Goal: Task Accomplishment & Management: Manage account settings

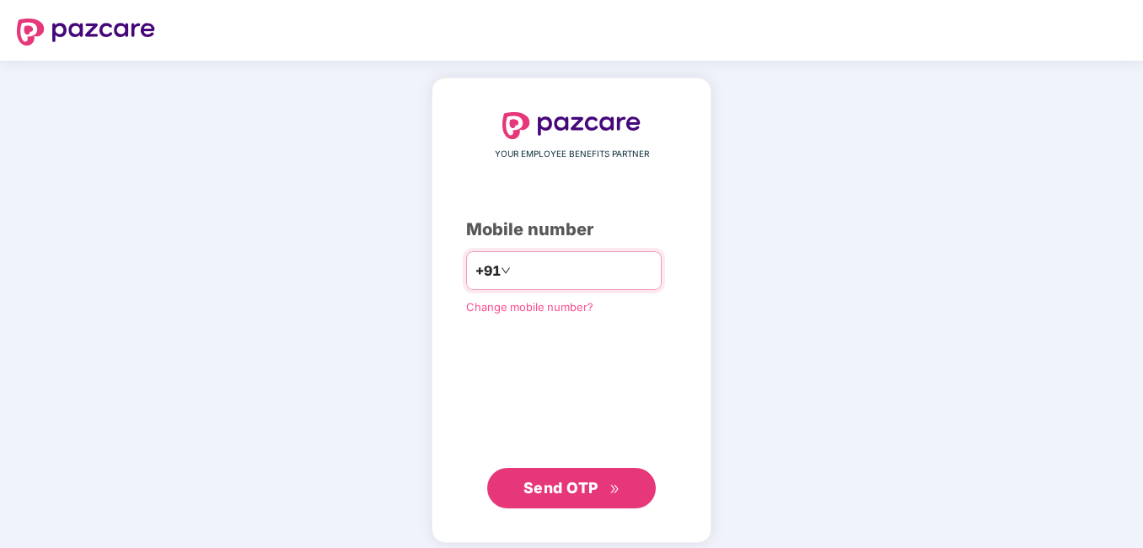
drag, startPoint x: 521, startPoint y: 270, endPoint x: 511, endPoint y: 271, distance: 10.3
click at [517, 271] on input "number" at bounding box center [583, 270] width 138 height 27
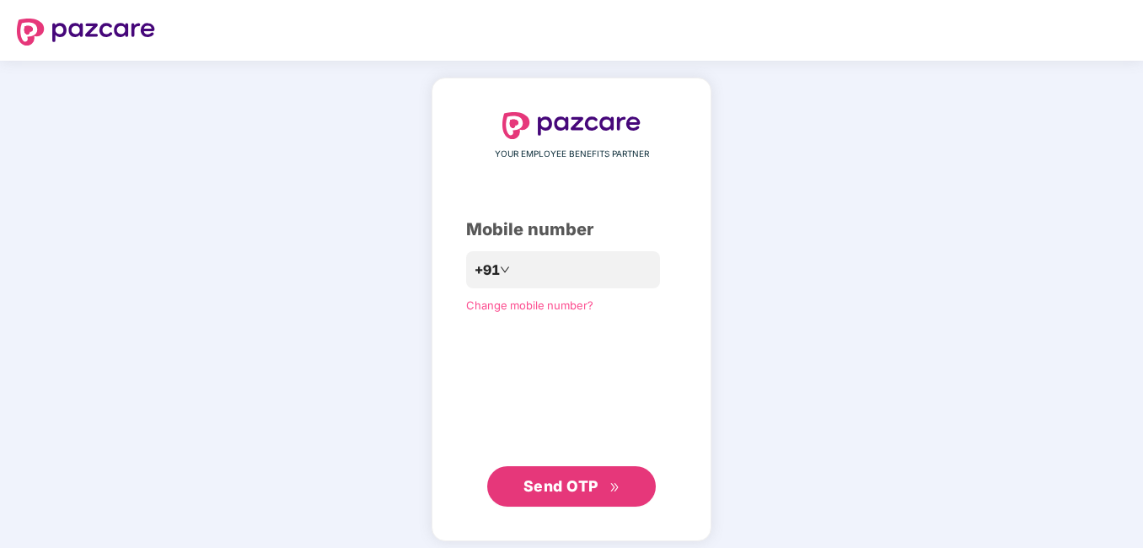
click at [561, 485] on span "Send OTP" at bounding box center [560, 486] width 75 height 18
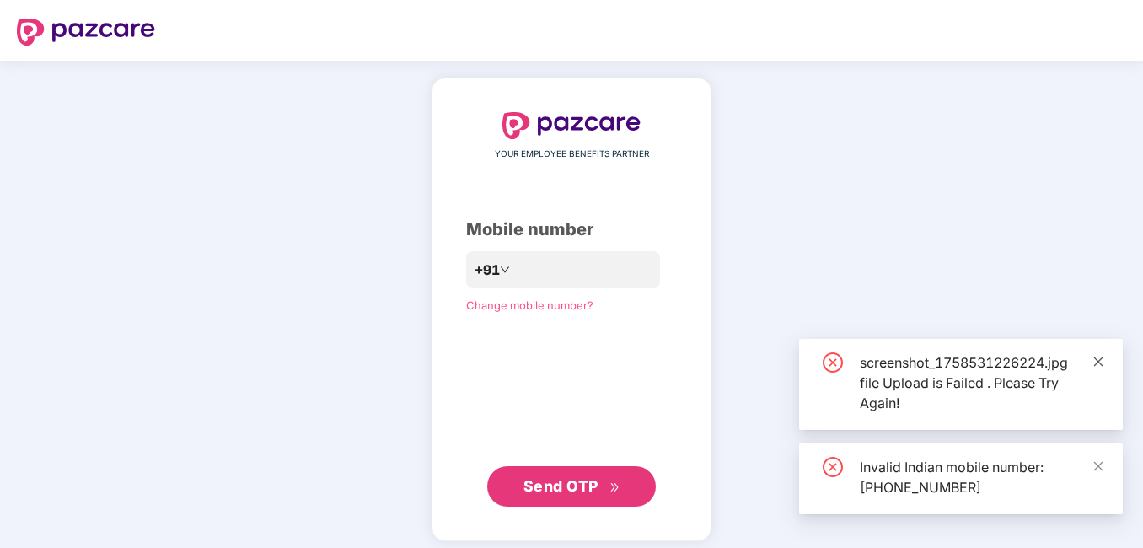
click at [1100, 356] on icon "close" at bounding box center [1098, 362] width 12 height 12
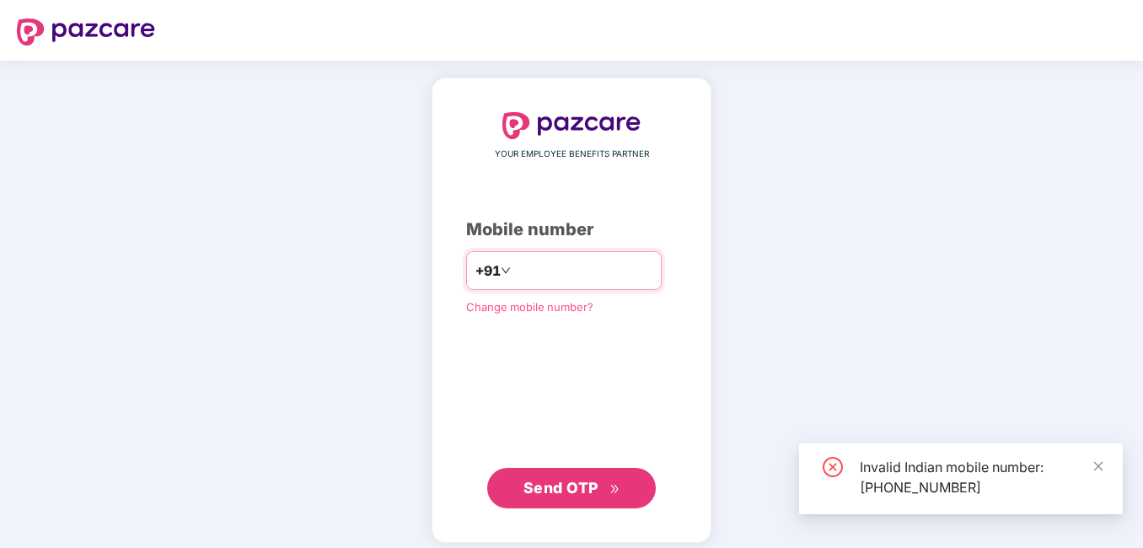
click at [514, 270] on input "**********" at bounding box center [583, 270] width 138 height 27
type input "**********"
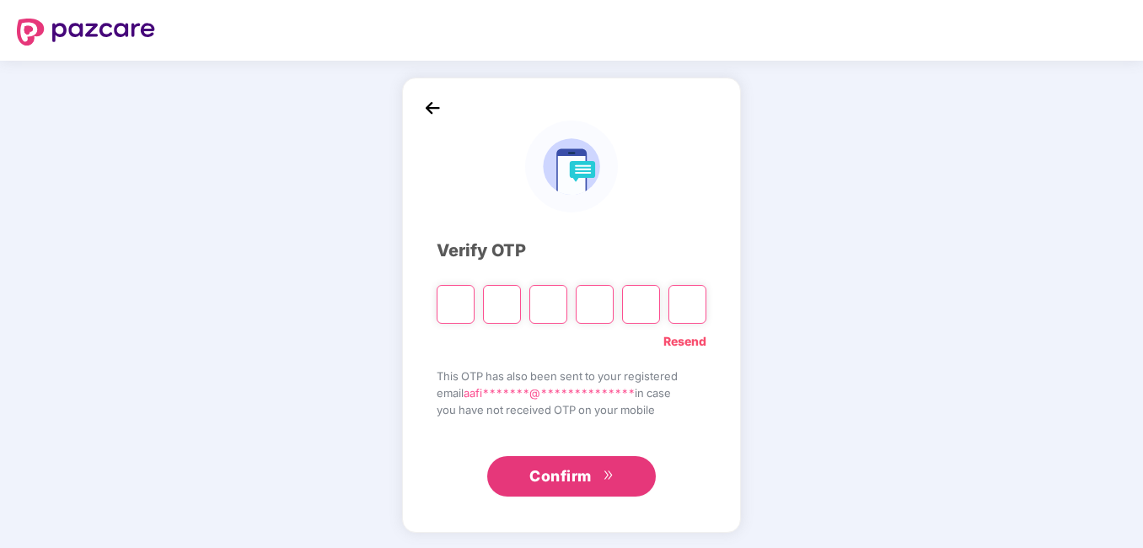
type input "*"
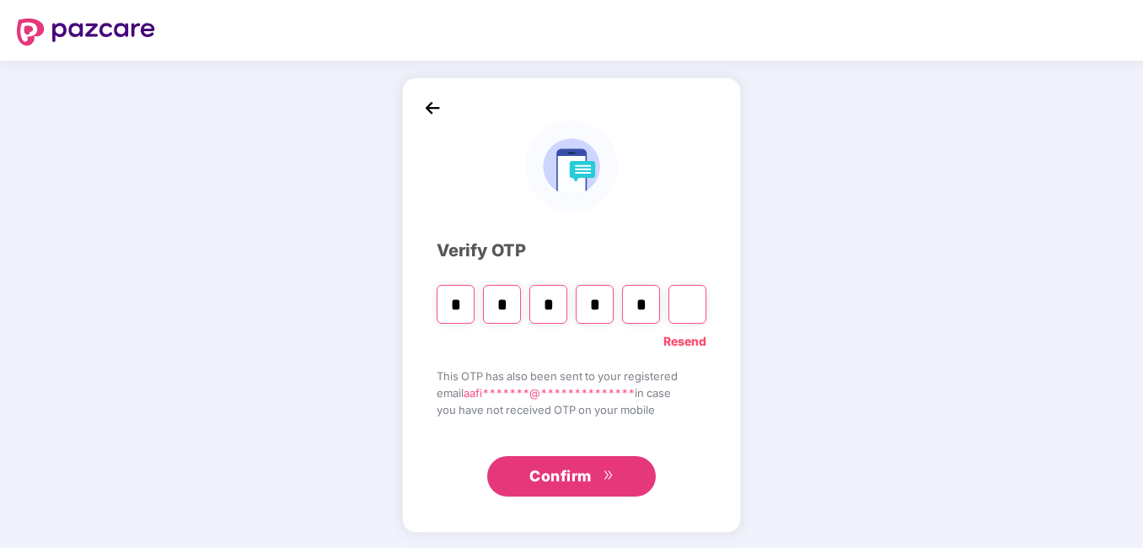
type input "*"
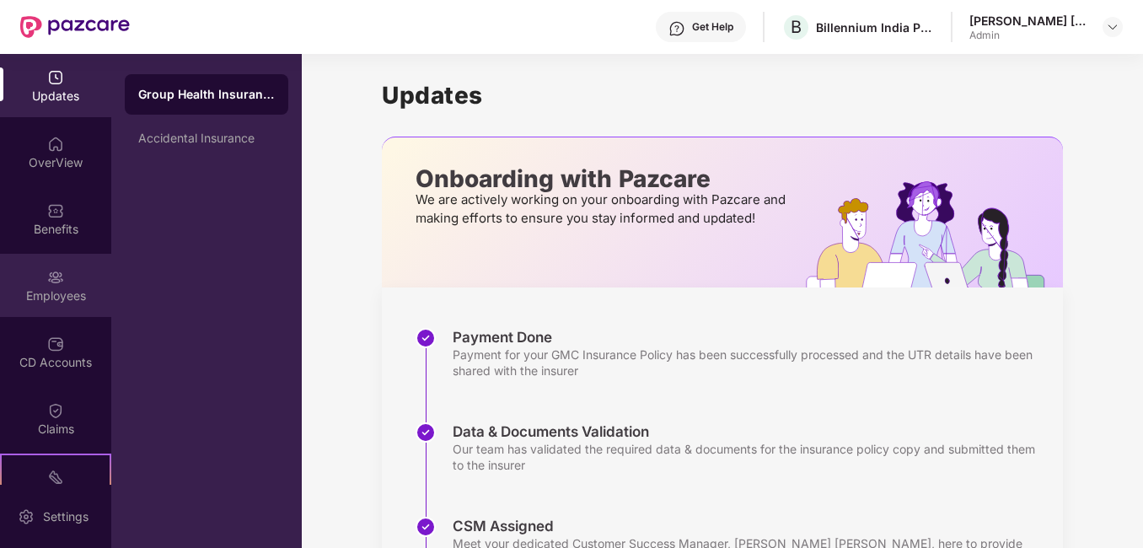
click at [25, 303] on div "Employees" at bounding box center [55, 295] width 111 height 17
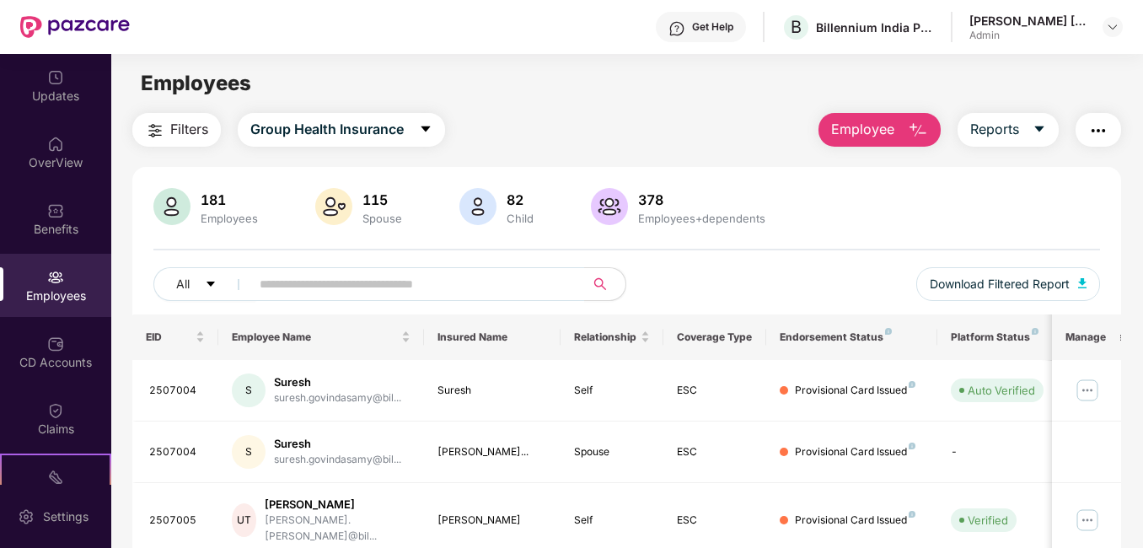
click at [873, 134] on span "Employee" at bounding box center [862, 129] width 63 height 21
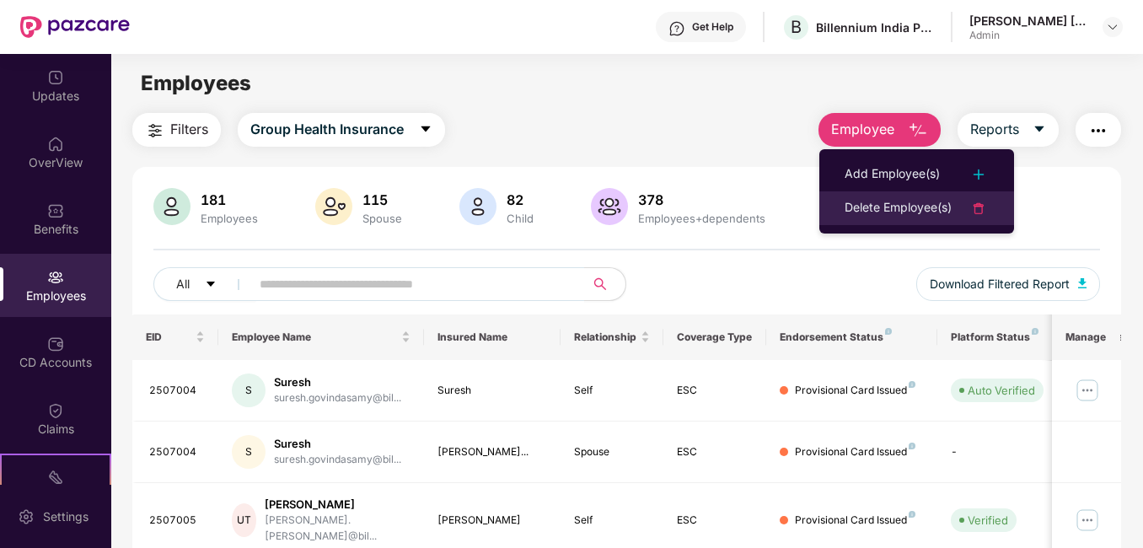
click at [877, 195] on li "Delete Employee(s)" at bounding box center [916, 208] width 195 height 34
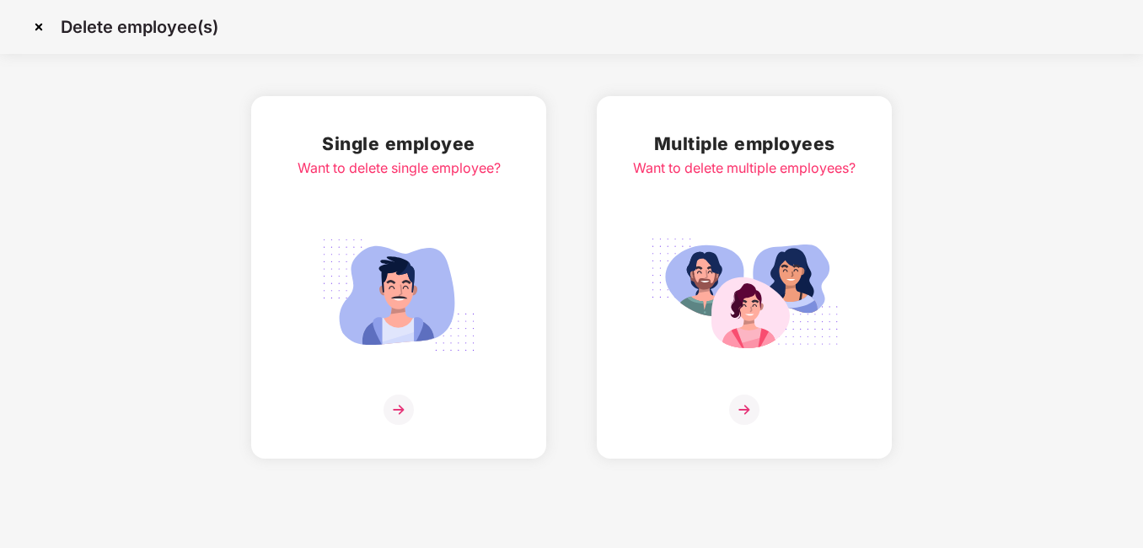
click at [749, 407] on img at bounding box center [744, 409] width 30 height 30
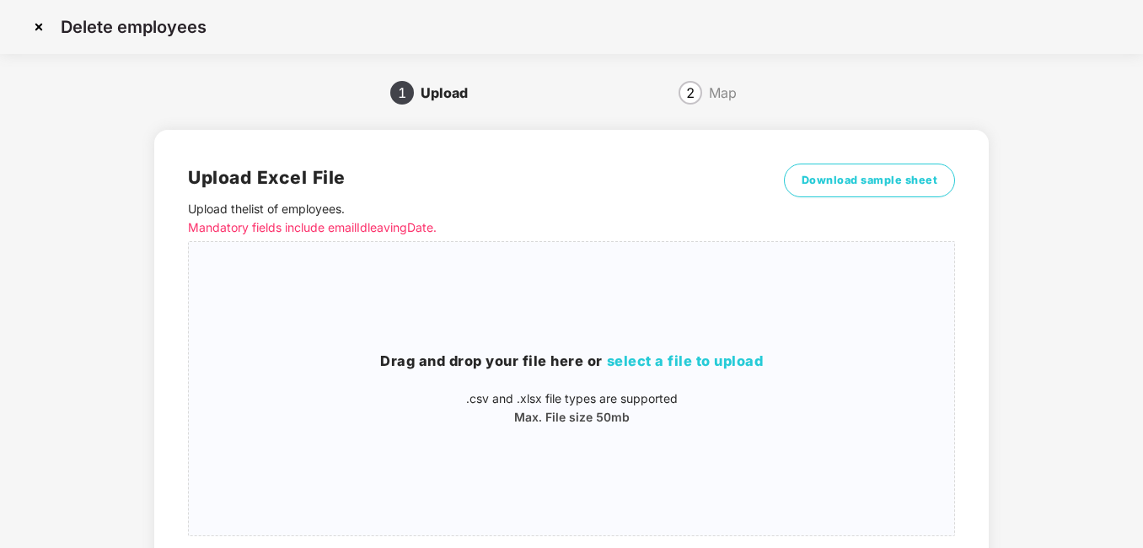
click at [825, 203] on div "Download sample sheet" at bounding box center [870, 202] width 172 height 78
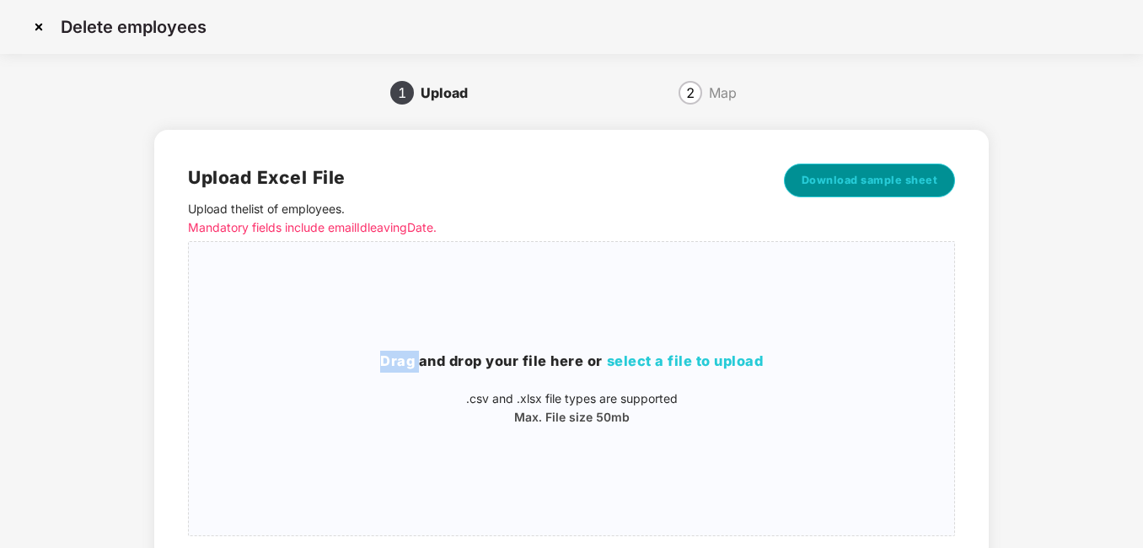
drag, startPoint x: 825, startPoint y: 203, endPoint x: 831, endPoint y: 180, distance: 23.5
click at [831, 180] on span "Download sample sheet" at bounding box center [869, 180] width 137 height 17
